Goal: Information Seeking & Learning: Learn about a topic

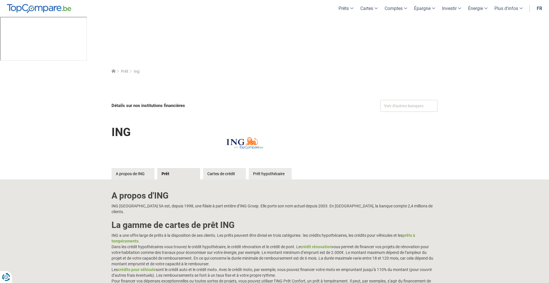
click at [219, 168] on link "Cartes de crédit" at bounding box center [224, 173] width 43 height 11
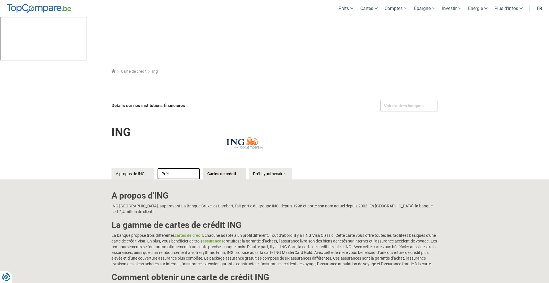
click at [173, 168] on link "Prêt" at bounding box center [178, 173] width 43 height 11
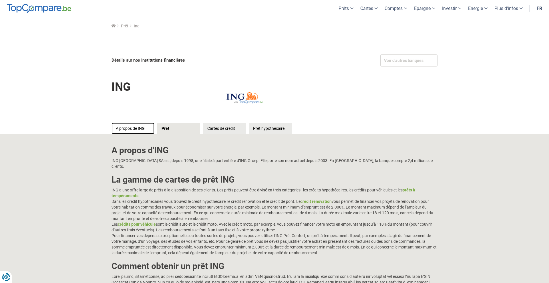
click at [123, 128] on link "A propos de ING" at bounding box center [132, 128] width 43 height 11
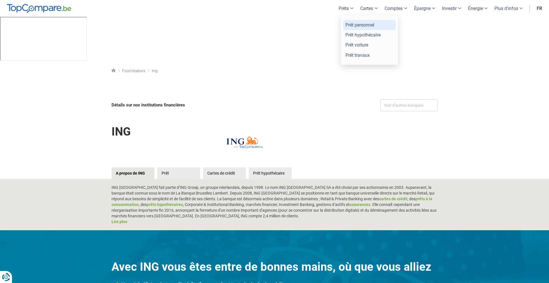
click at [360, 27] on link "Prêt personnel" at bounding box center [369, 25] width 53 height 10
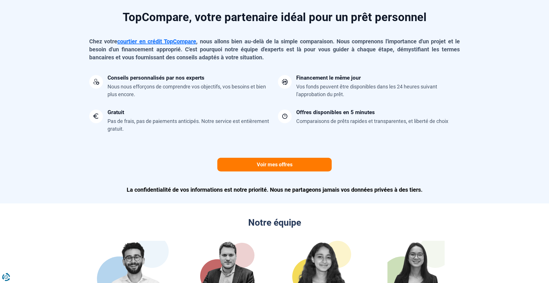
scroll to position [1427, 0]
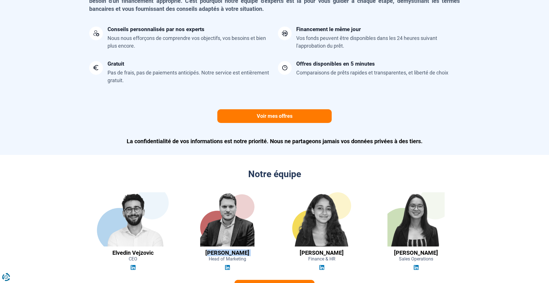
scroll to position [1475, 0]
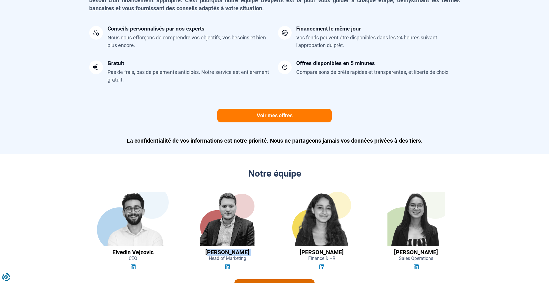
click at [286, 280] on link "Voir l'équipe complète >" at bounding box center [274, 287] width 80 height 14
